Goal: Transaction & Acquisition: Book appointment/travel/reservation

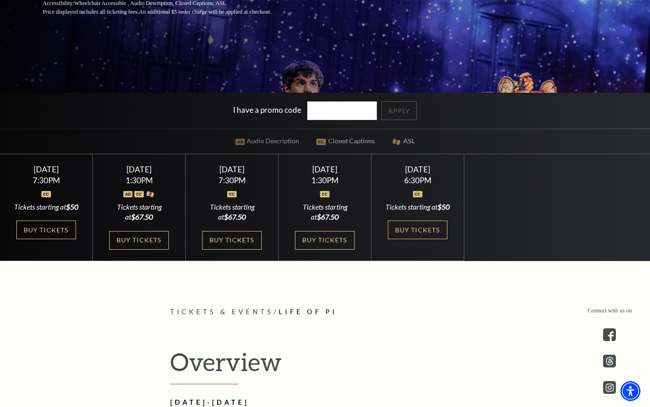
scroll to position [364, 0]
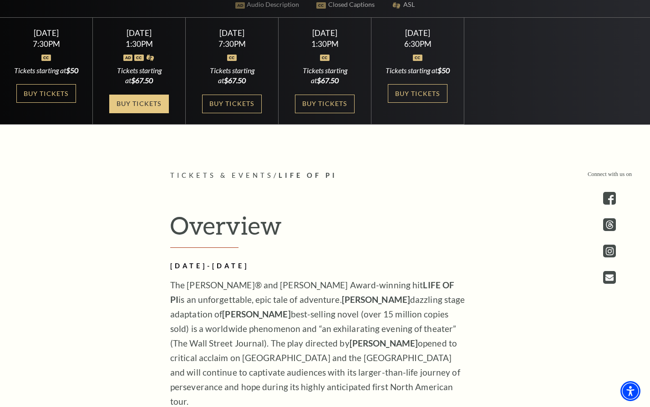
click at [141, 113] on link "Buy Tickets" at bounding box center [138, 104] width 59 height 19
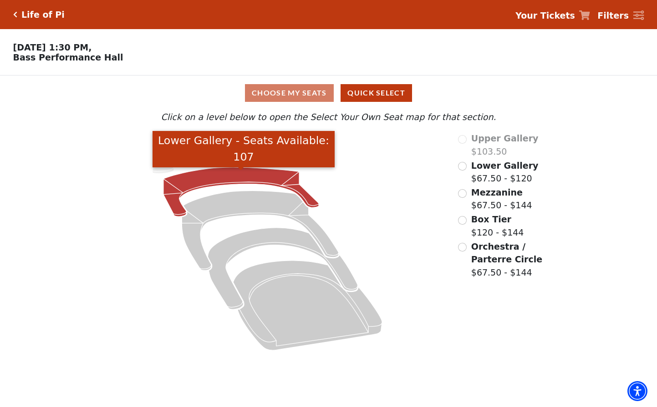
click at [234, 178] on icon "Lower Gallery - Seats Available: 107" at bounding box center [240, 191] width 155 height 49
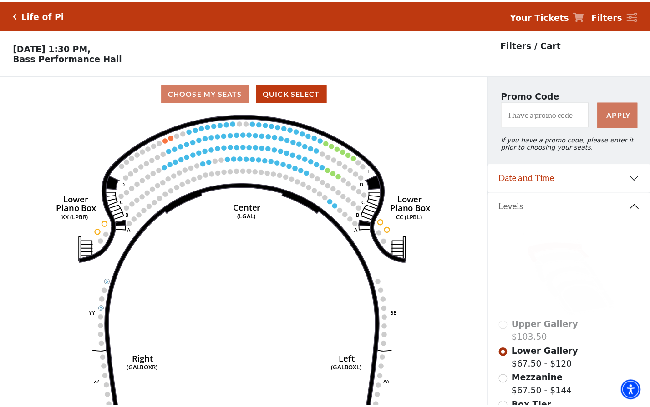
scroll to position [42, 0]
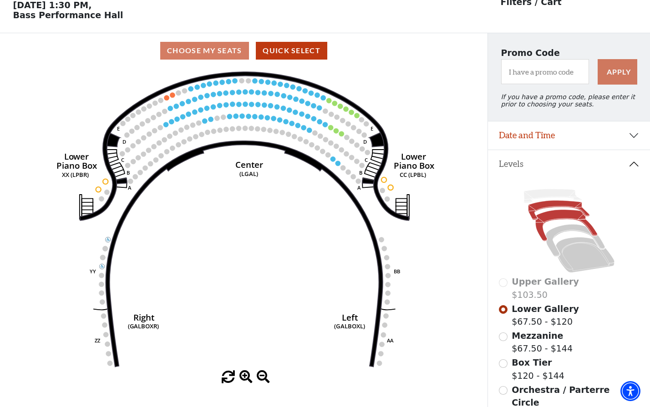
click at [552, 222] on icon at bounding box center [566, 225] width 62 height 31
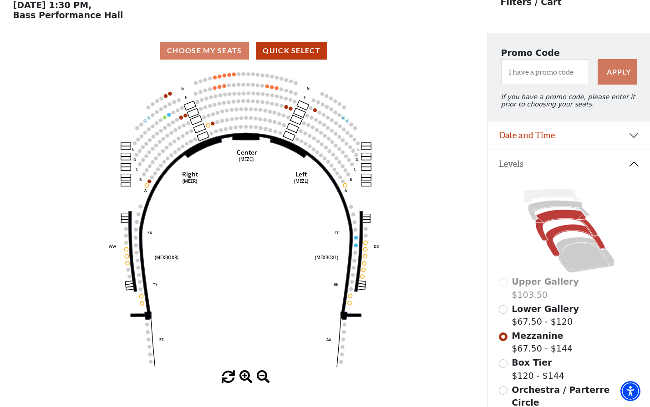
click at [562, 234] on icon at bounding box center [575, 240] width 59 height 32
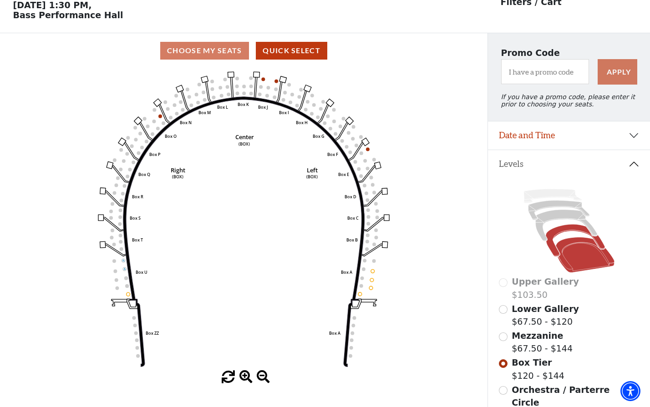
click at [576, 246] on icon at bounding box center [585, 254] width 59 height 35
